Goal: Use online tool/utility: Utilize a website feature to perform a specific function

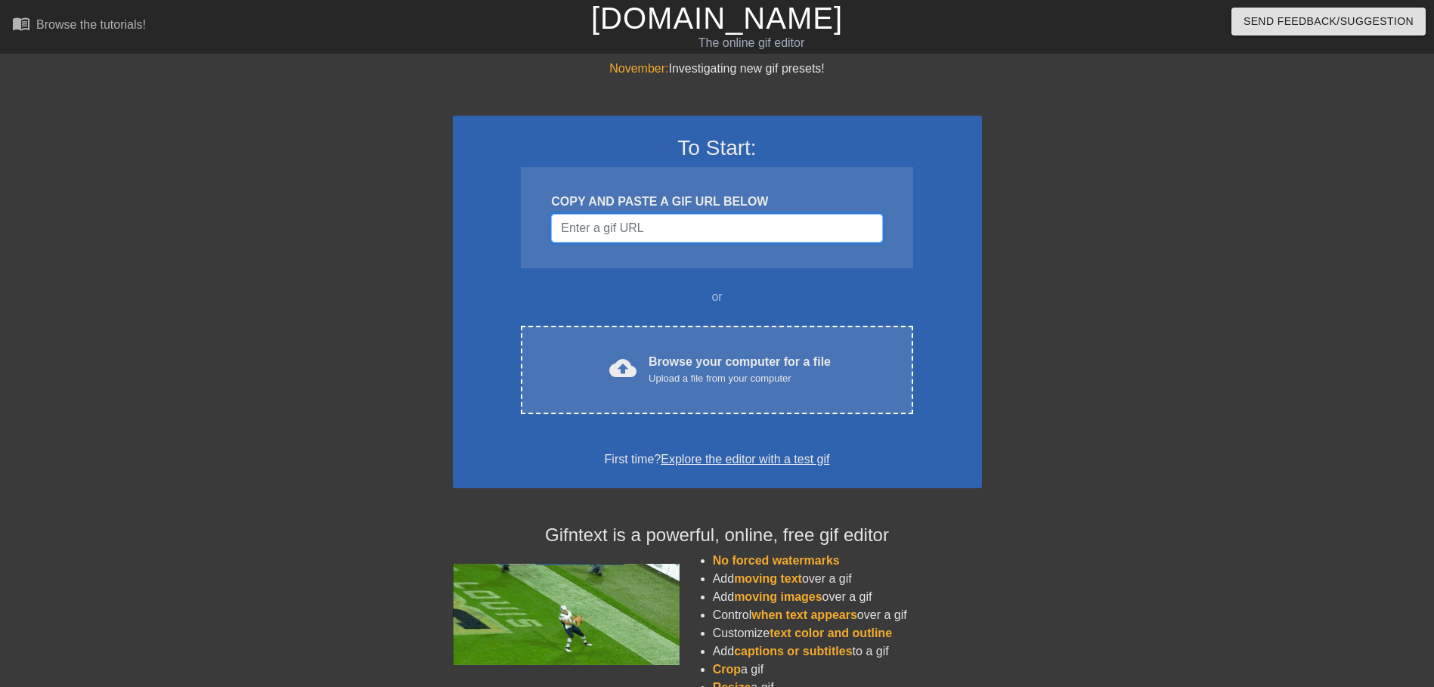
click at [724, 219] on input "Username" at bounding box center [716, 228] width 331 height 29
paste input "<img height="250px" src="https://media1.giphy.com/media/v1.Y2lkPWZjZGU1NDk1d2Rt…"
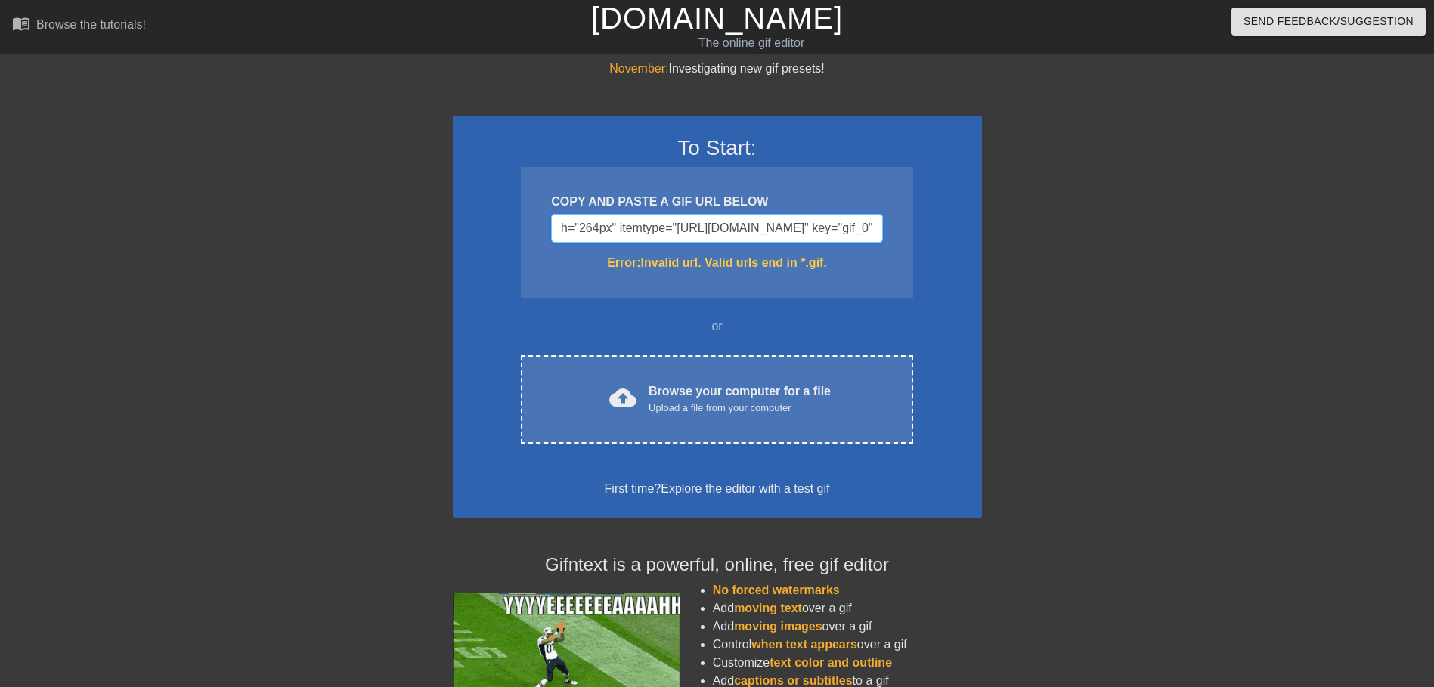
scroll to position [0, 1273]
type input "<img height="250px" src="https://media1.giphy.com/media/v1.Y2lkPWZjZGU1NDk1d2Rt…"
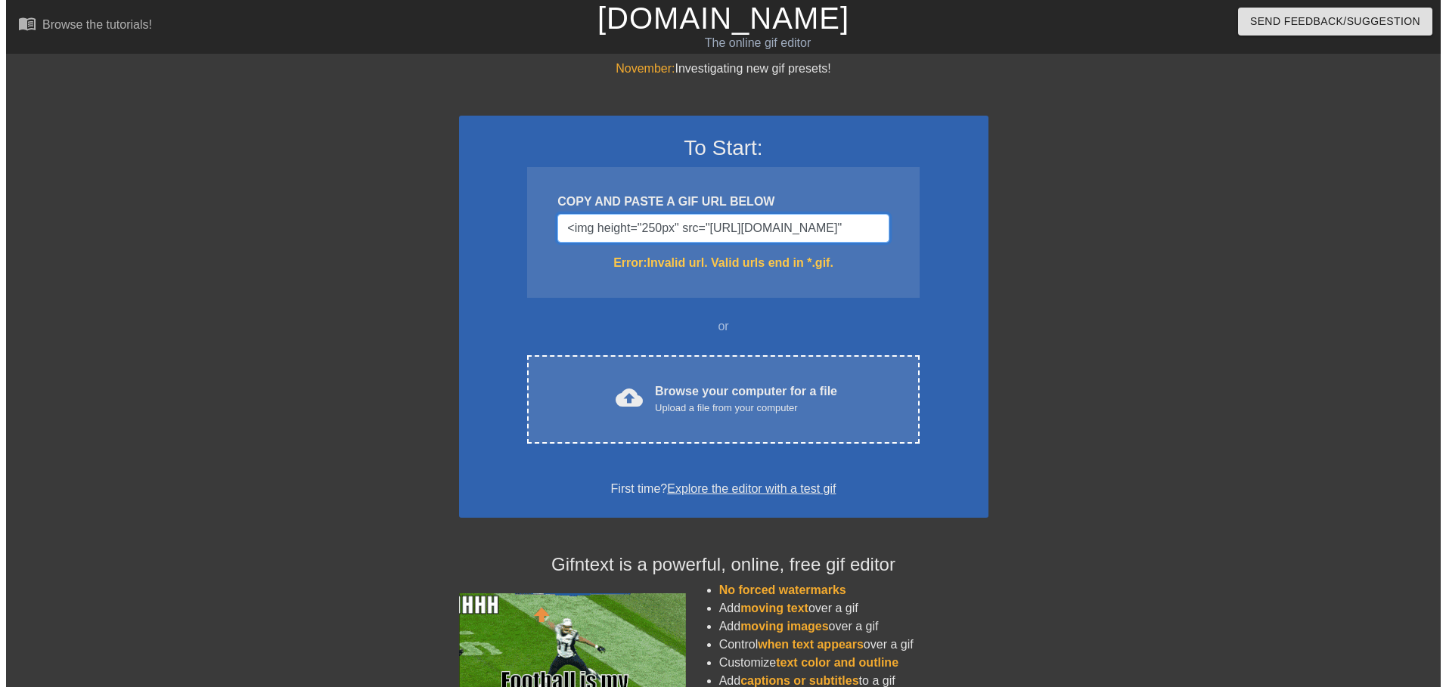
scroll to position [0, 887]
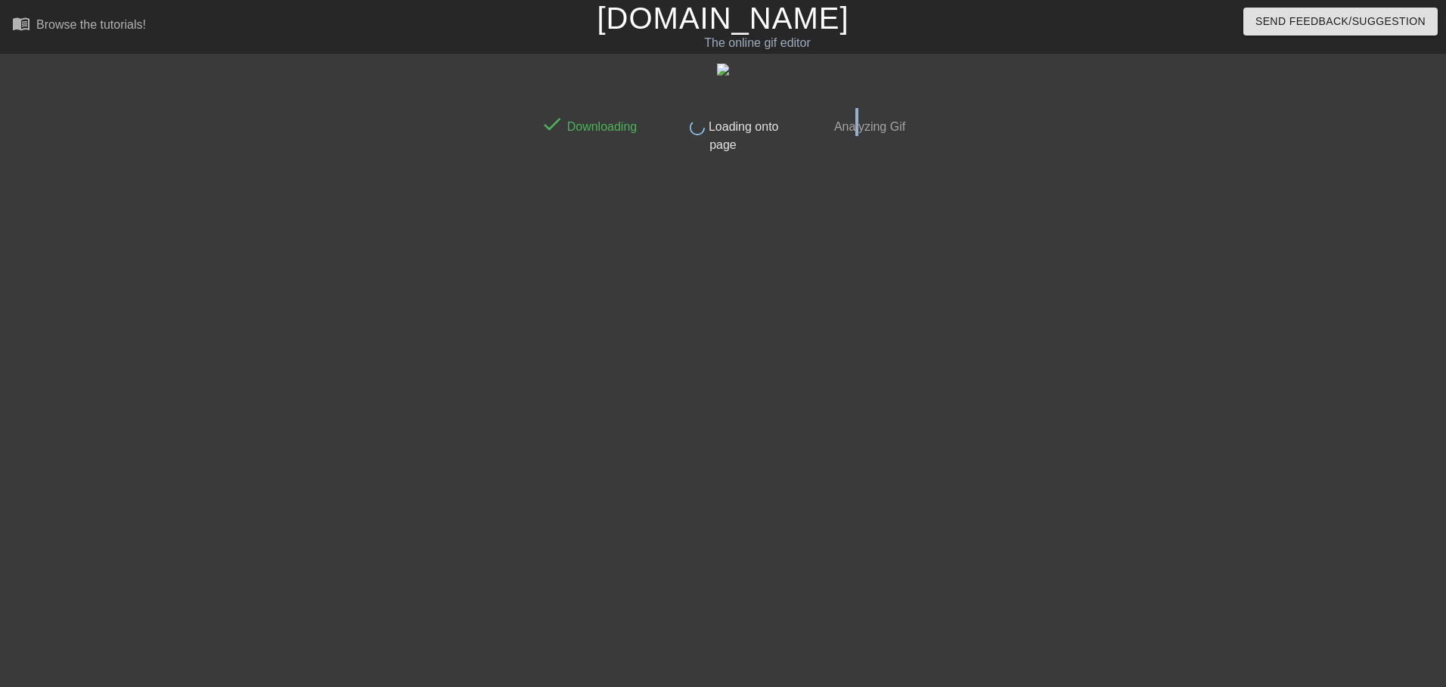
click at [858, 198] on div "done Downloading done Loading onto page done Analyzing Gif" at bounding box center [723, 287] width 380 height 454
click at [761, 243] on div "done Downloading done Loading onto page done Analyzing Gif" at bounding box center [723, 287] width 380 height 454
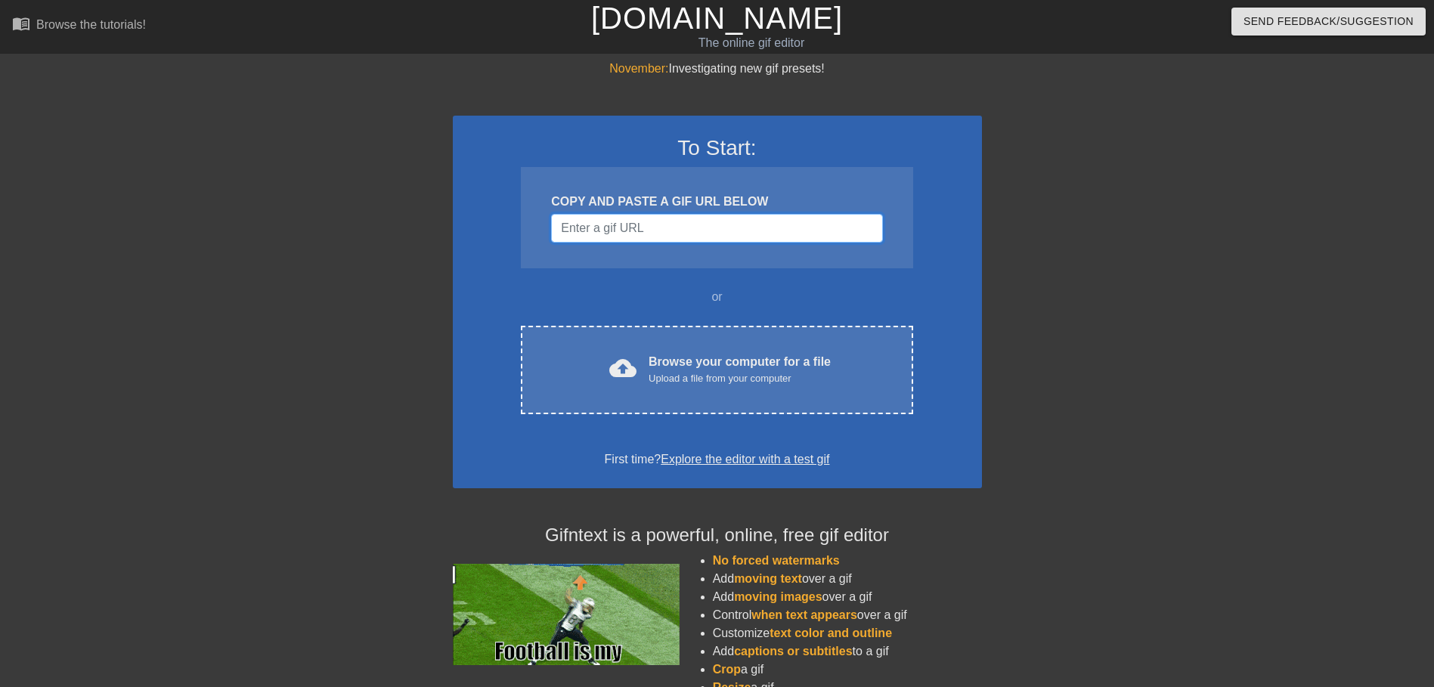
click at [668, 228] on input "Username" at bounding box center [716, 228] width 331 height 29
